Goal: Task Accomplishment & Management: Use online tool/utility

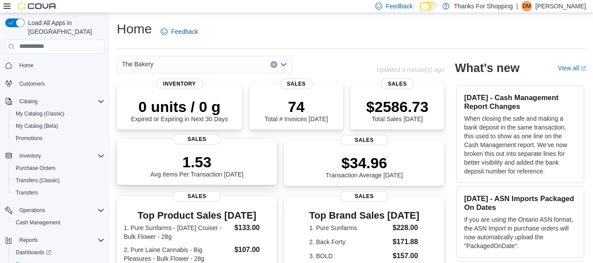
click at [170, 162] on p "1.53" at bounding box center [197, 162] width 93 height 18
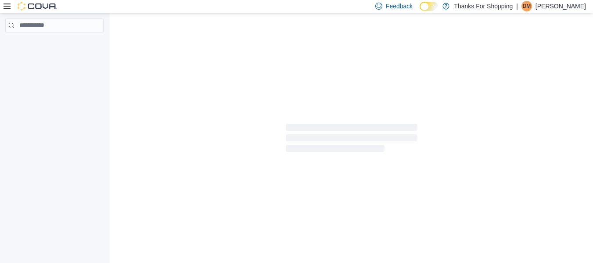
scroll to position [3, 0]
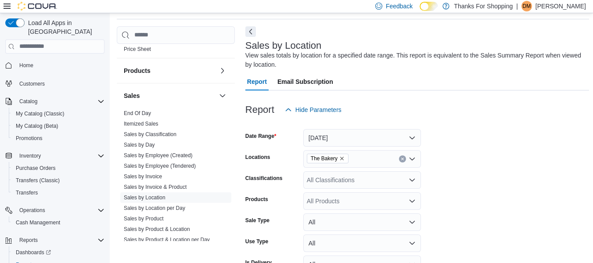
scroll to position [426, 0]
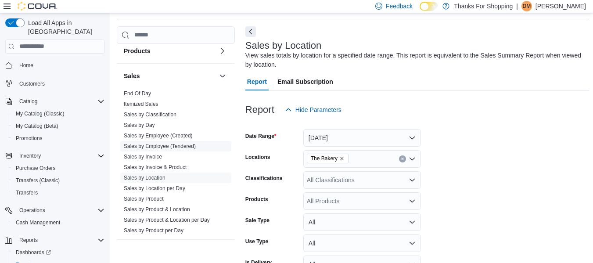
click at [170, 145] on link "Sales by Employee (Tendered)" at bounding box center [160, 146] width 72 height 6
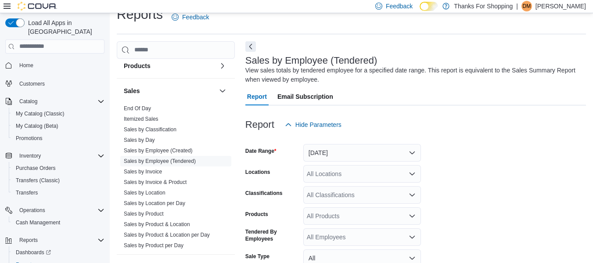
scroll to position [29, 0]
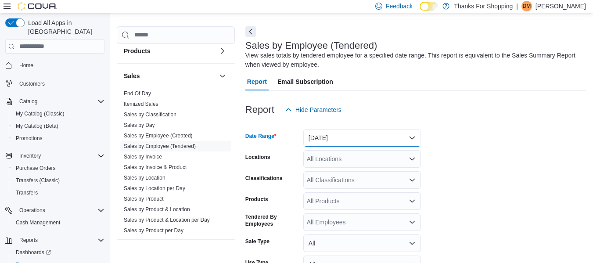
click at [328, 133] on button "Yesterday" at bounding box center [362, 138] width 118 height 18
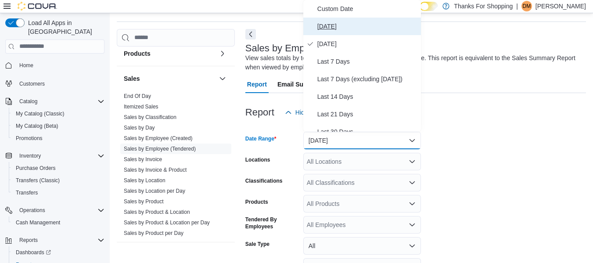
click at [348, 23] on span "Today" at bounding box center [367, 26] width 100 height 11
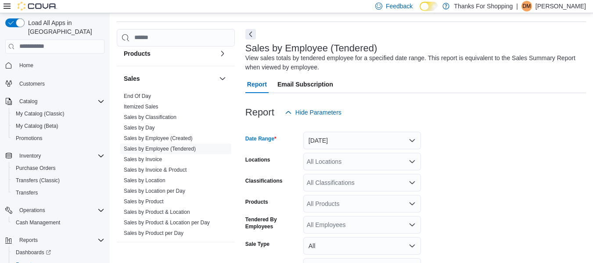
click at [506, 140] on form "Date Range Today Locations All Locations Classifications All Classifications Pr…" at bounding box center [415, 221] width 341 height 200
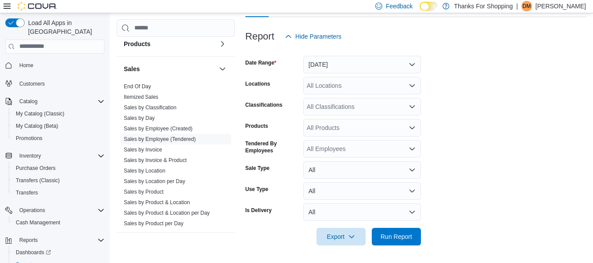
click at [359, 86] on div "All Locations" at bounding box center [362, 86] width 118 height 18
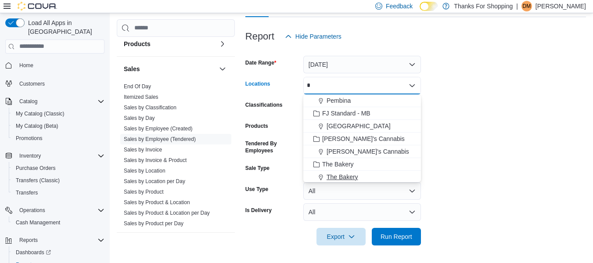
type input "*"
click at [331, 175] on span "The Bakery" at bounding box center [343, 177] width 32 height 9
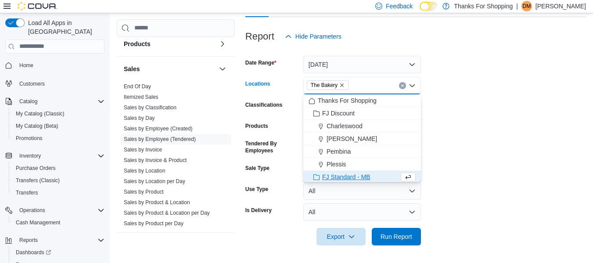
scroll to position [1, 0]
click at [452, 169] on form "Date Range Today Locations The Bakery Combo box. Selected. The Bakery. Press Ba…" at bounding box center [415, 145] width 341 height 200
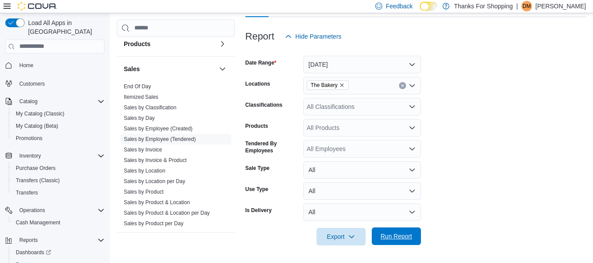
click at [374, 240] on button "Run Report" at bounding box center [396, 236] width 49 height 18
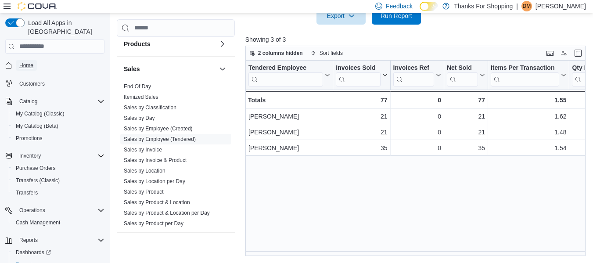
click at [20, 62] on span "Home" at bounding box center [26, 65] width 14 height 7
